Goal: Task Accomplishment & Management: Use online tool/utility

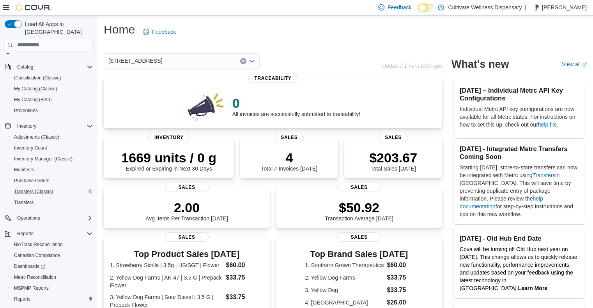
scroll to position [99, 0]
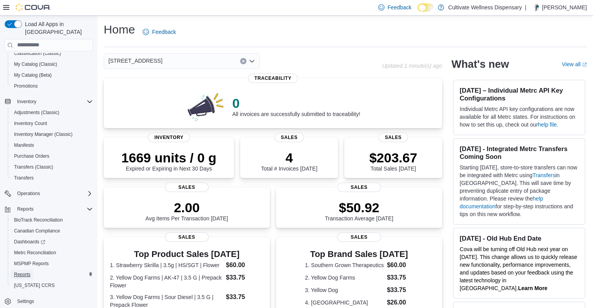
click at [18, 272] on span "Reports" at bounding box center [22, 275] width 16 height 6
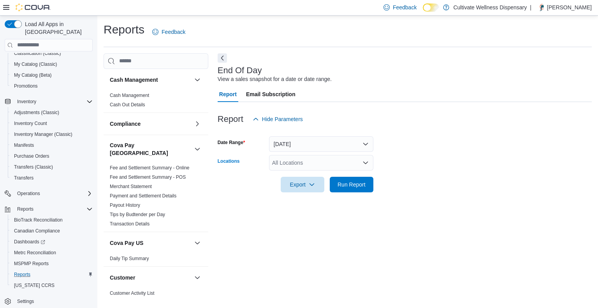
click at [328, 162] on div "All Locations" at bounding box center [321, 163] width 104 height 16
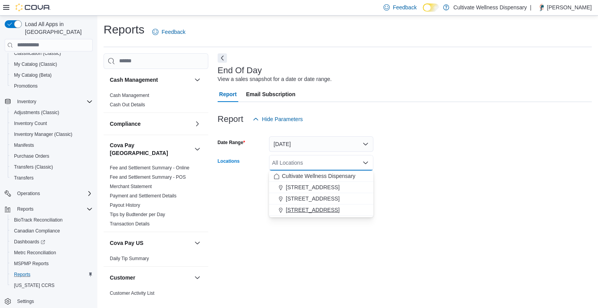
click at [313, 210] on span "[STREET_ADDRESS]" at bounding box center [313, 210] width 54 height 8
click at [404, 192] on form "Date Range [DATE] Locations [STREET_ADDRESS] Combo box. Selected. [STREET_ADDRE…" at bounding box center [405, 159] width 374 height 65
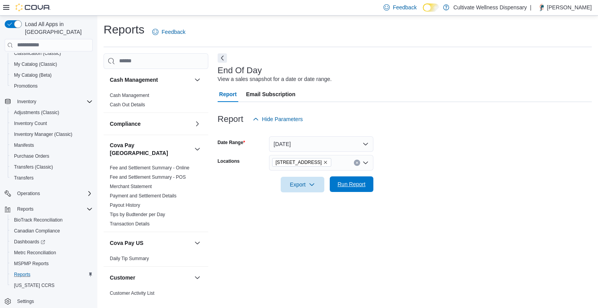
click at [355, 187] on span "Run Report" at bounding box center [352, 184] width 28 height 8
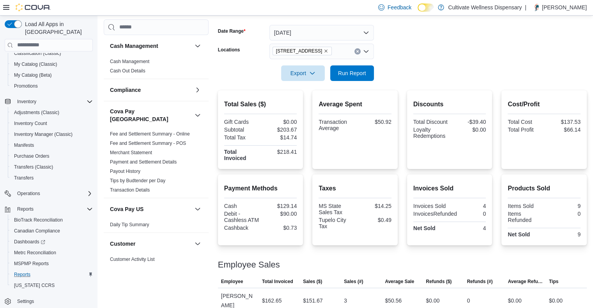
scroll to position [108, 0]
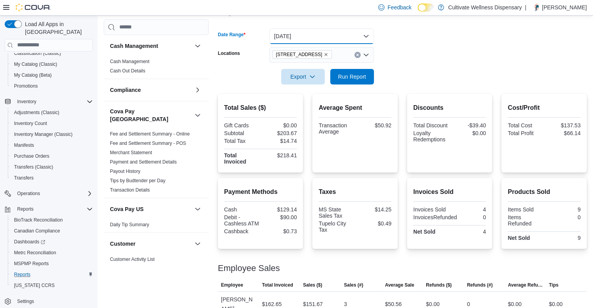
click at [347, 37] on button "[DATE]" at bounding box center [321, 36] width 104 height 16
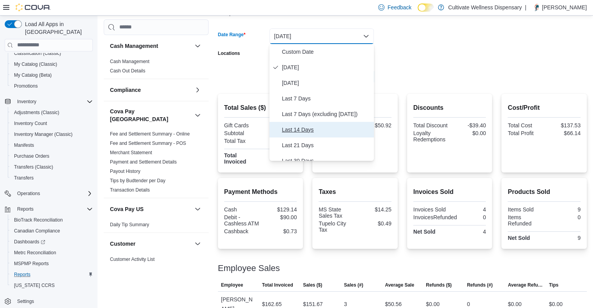
click at [313, 128] on span "Last 14 Days" at bounding box center [326, 129] width 89 height 9
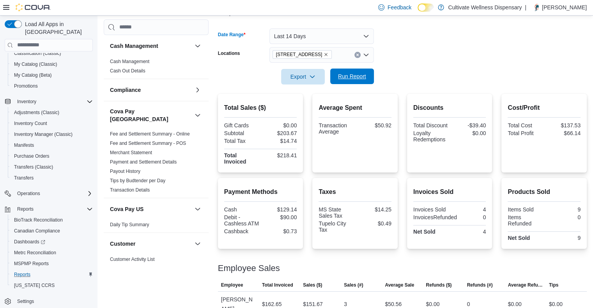
click at [346, 76] on span "Run Report" at bounding box center [352, 76] width 28 height 8
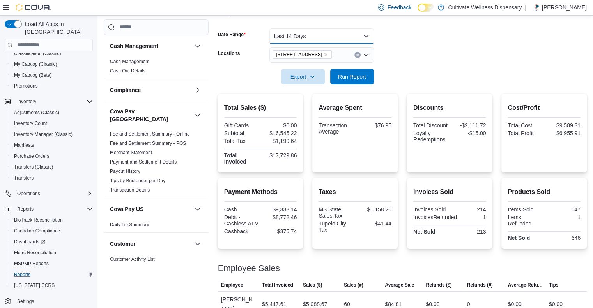
click at [335, 34] on button "Last 14 Days" at bounding box center [321, 36] width 104 height 16
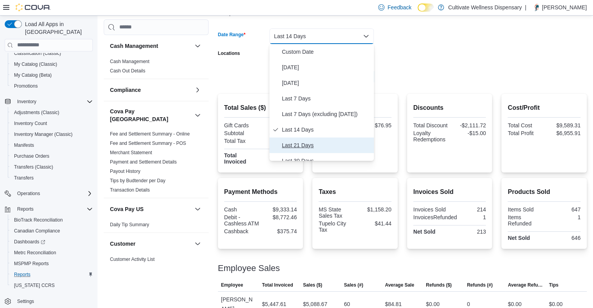
click at [304, 139] on button "Last 21 Days" at bounding box center [321, 146] width 104 height 16
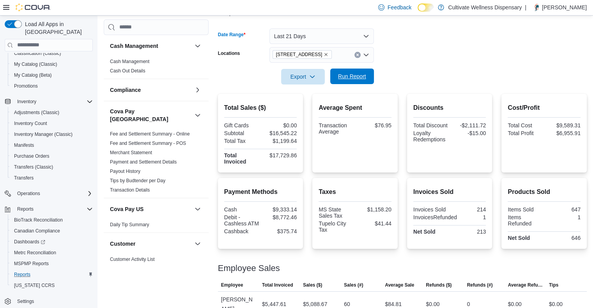
click at [358, 77] on span "Run Report" at bounding box center [352, 76] width 28 height 8
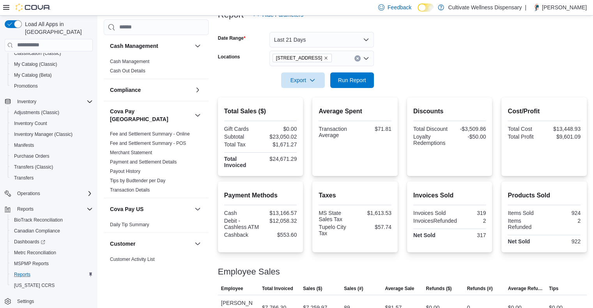
scroll to position [83, 0]
